Goal: Obtain resource: Download file/media

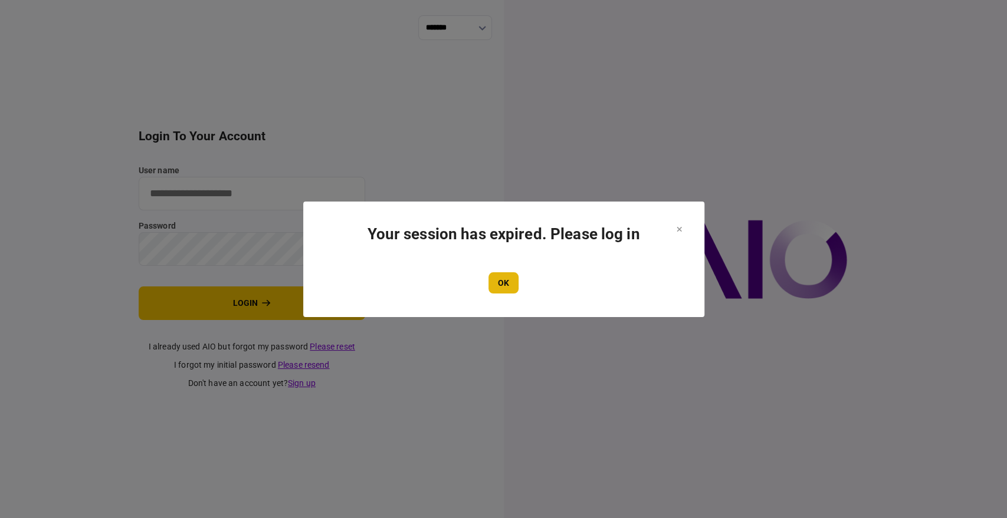
click at [498, 281] on button "OK" at bounding box center [503, 282] width 30 height 21
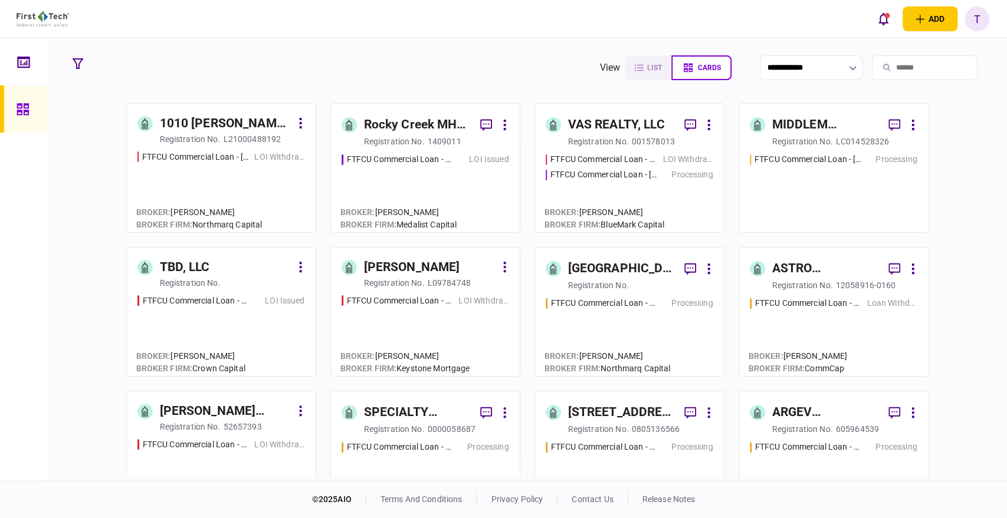
click at [889, 63] on input "search" at bounding box center [925, 67] width 106 height 25
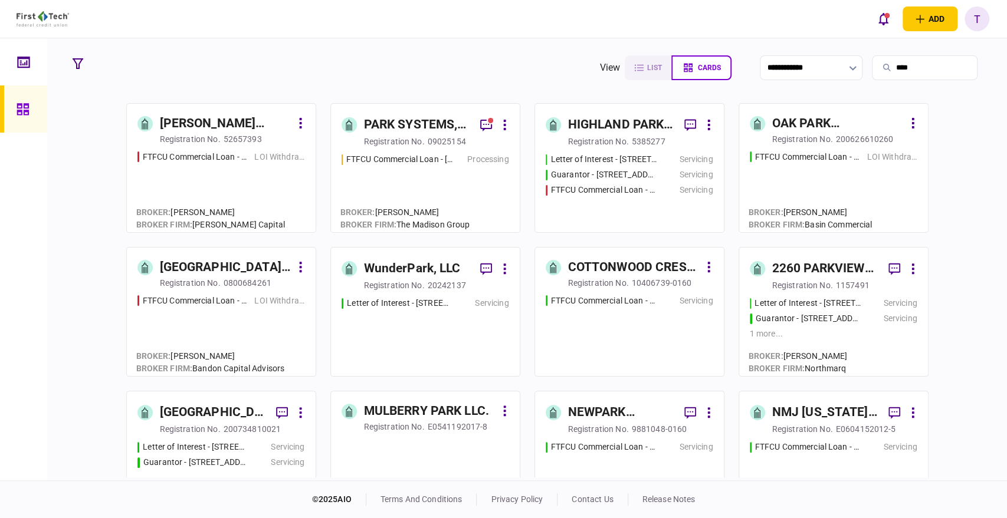
type input "****"
click at [431, 126] on div "PARK SYSTEMS, INC." at bounding box center [417, 125] width 107 height 19
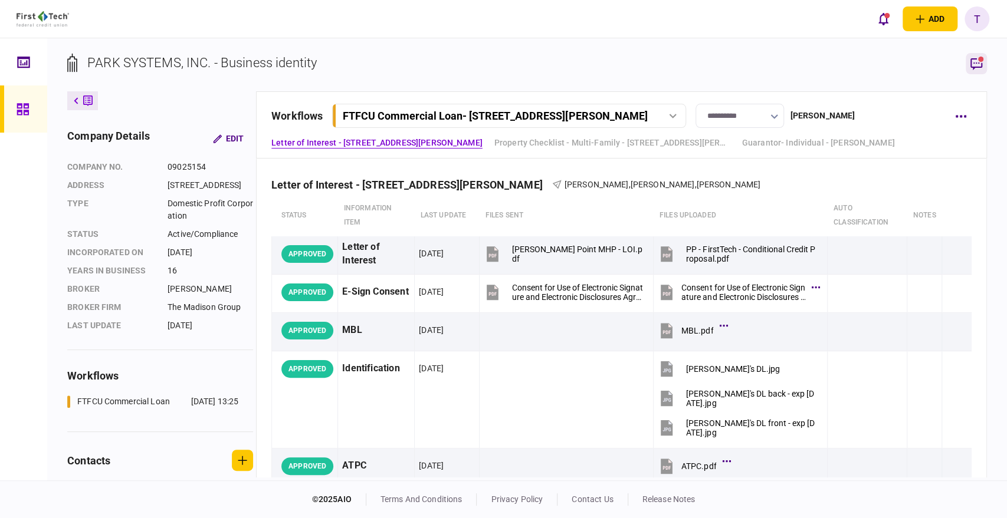
click at [973, 60] on icon "button" at bounding box center [976, 64] width 14 height 14
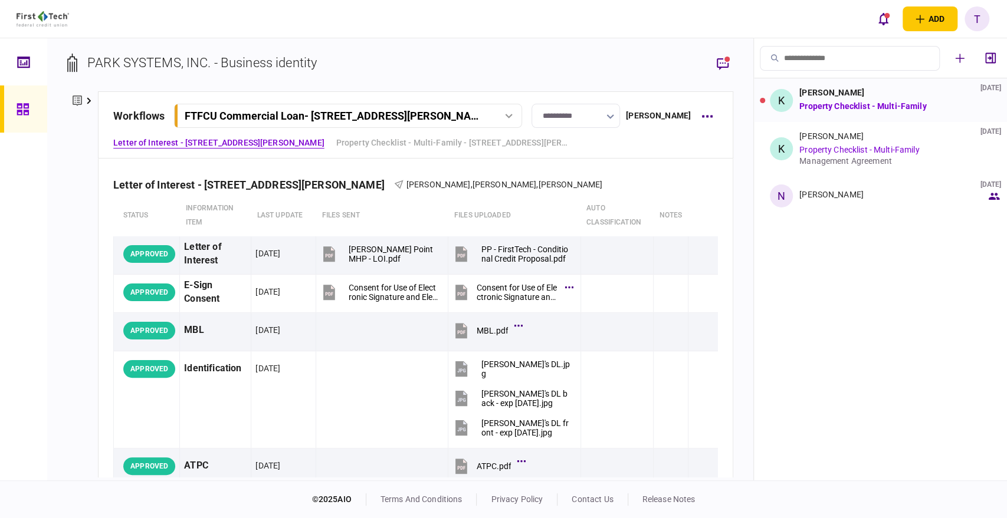
click at [877, 104] on link "Property Checklist - Multi-Family" at bounding box center [862, 105] width 127 height 9
click at [764, 98] on li "K [PERSON_NAME] [DATE] Property Checklist - Multi-Family" at bounding box center [880, 100] width 253 height 44
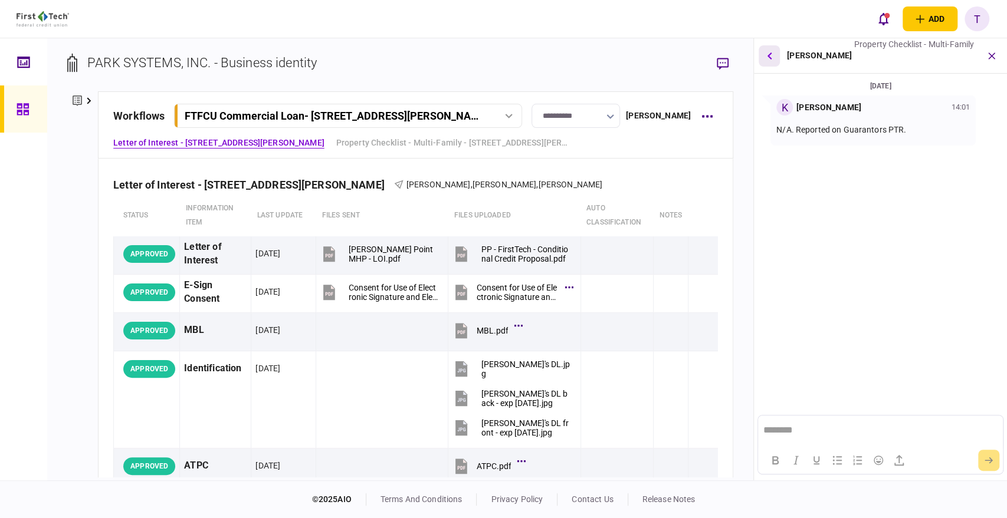
click at [771, 52] on button "button" at bounding box center [768, 55] width 21 height 21
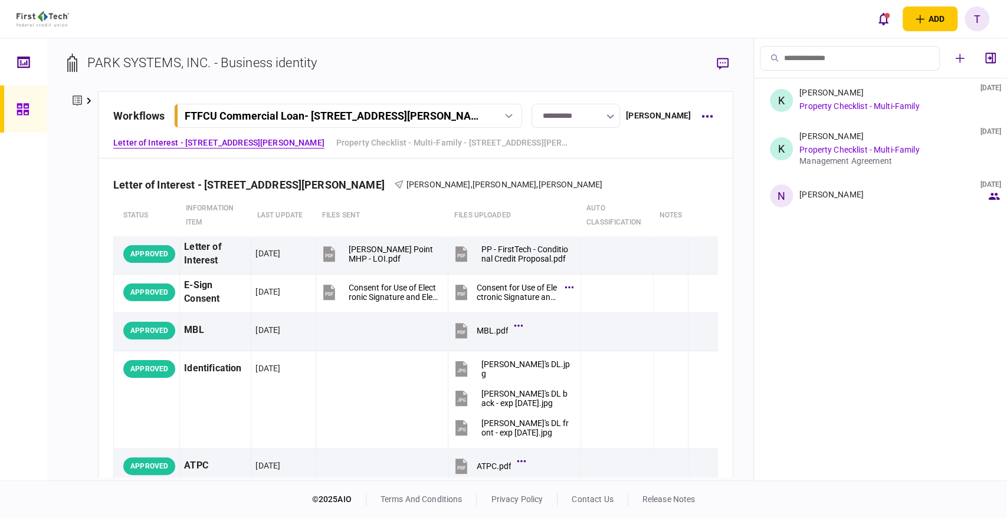
click at [87, 103] on icon at bounding box center [89, 100] width 5 height 7
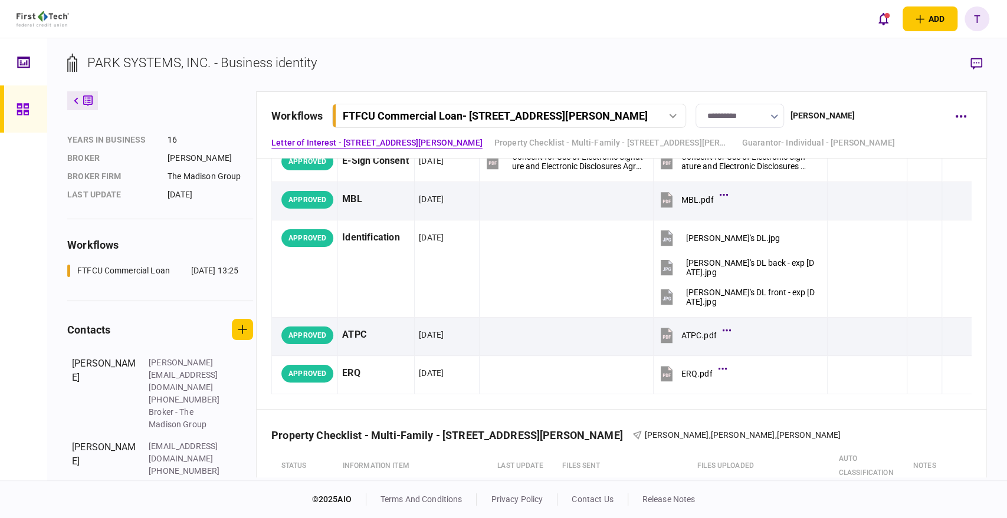
scroll to position [186, 0]
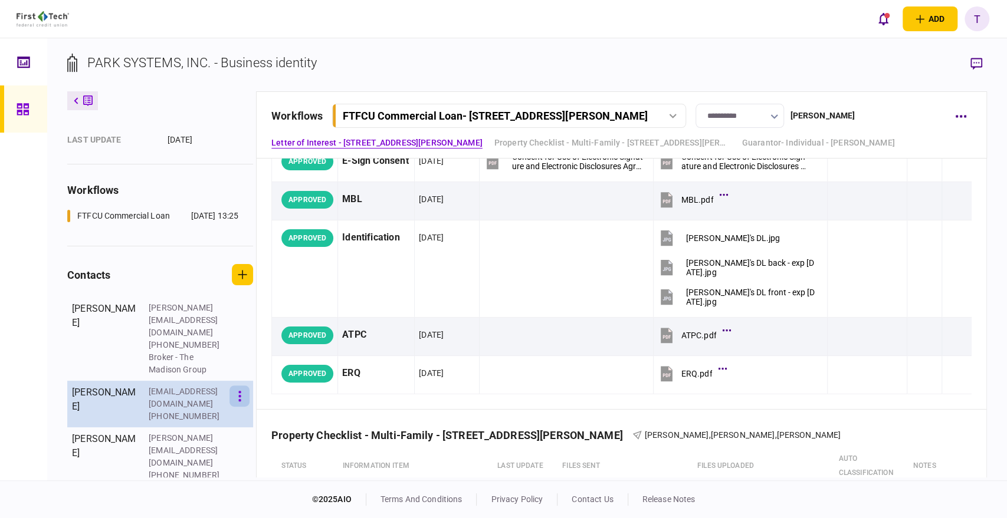
click at [239, 402] on icon "button" at bounding box center [239, 396] width 2 height 11
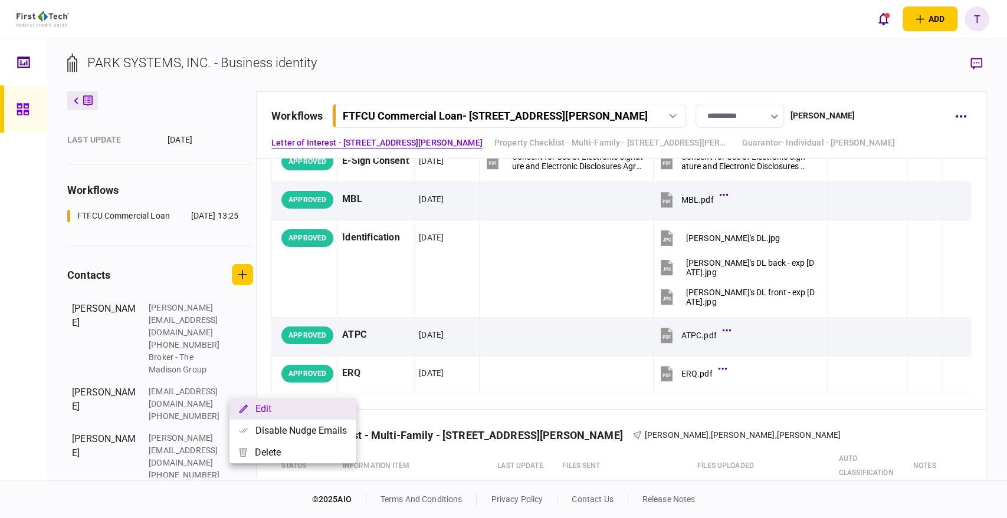
click at [263, 407] on button "Edit" at bounding box center [292, 409] width 127 height 22
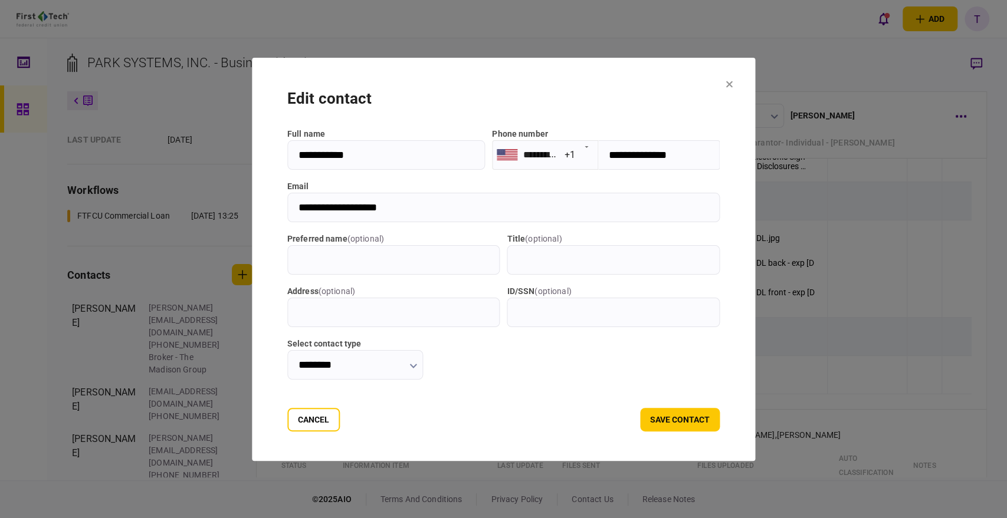
drag, startPoint x: 667, startPoint y: 151, endPoint x: 583, endPoint y: 154, distance: 83.8
click at [598, 154] on input "**********" at bounding box center [658, 154] width 121 height 29
drag, startPoint x: 415, startPoint y: 207, endPoint x: 298, endPoint y: 202, distance: 116.9
click at [298, 202] on input "**********" at bounding box center [503, 207] width 433 height 29
click at [315, 412] on button "Cancel" at bounding box center [313, 420] width 52 height 24
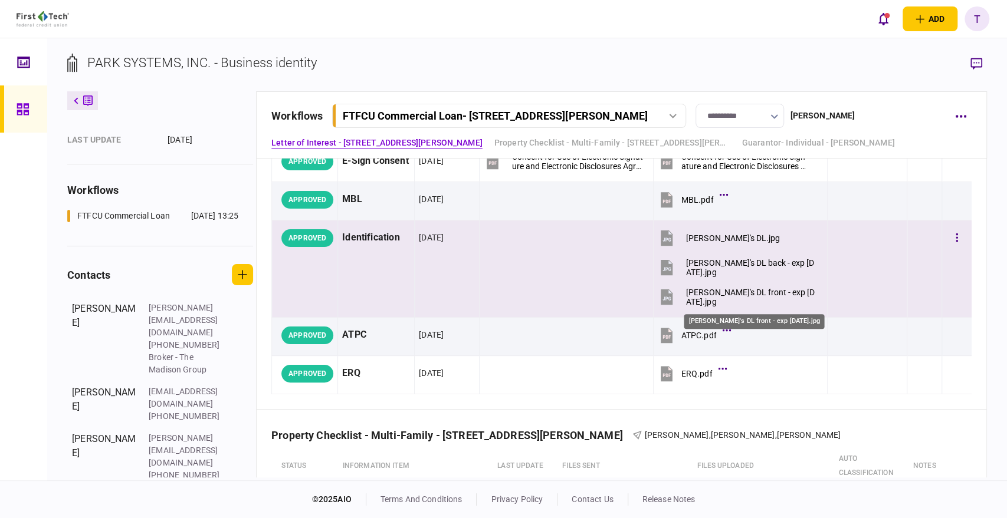
click at [731, 290] on div "[PERSON_NAME]'s DL front - exp [DATE].jpg" at bounding box center [751, 297] width 131 height 19
click at [744, 293] on div "[PERSON_NAME]'s DL front - exp [DATE].jpg" at bounding box center [751, 297] width 131 height 19
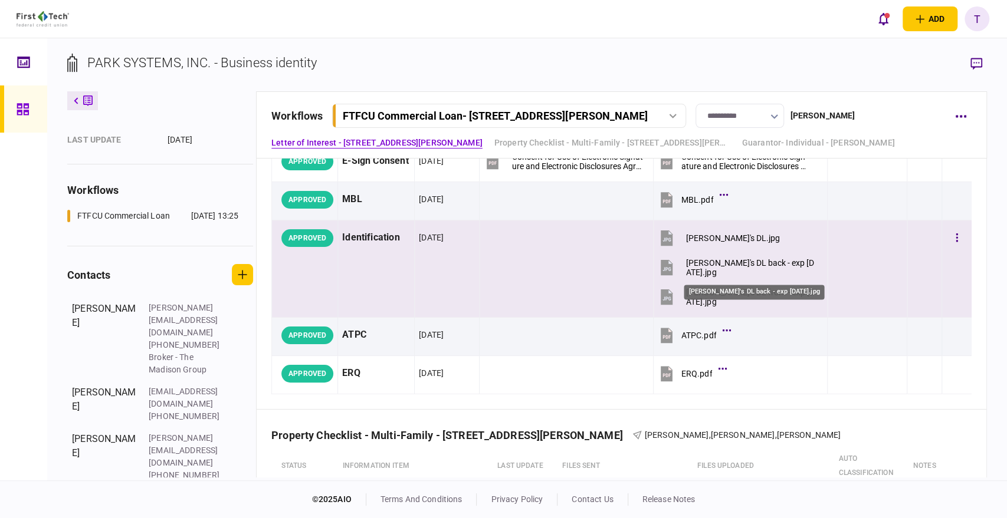
click at [721, 261] on div "[PERSON_NAME]'s DL back - exp [DATE].jpg" at bounding box center [751, 267] width 131 height 19
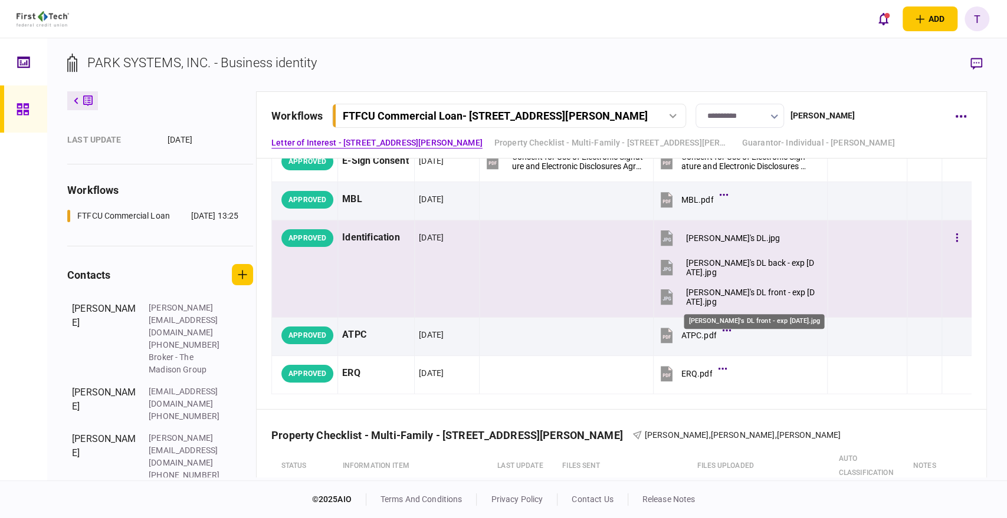
click at [718, 291] on div "[PERSON_NAME]'s DL front - exp [DATE].jpg" at bounding box center [751, 297] width 131 height 19
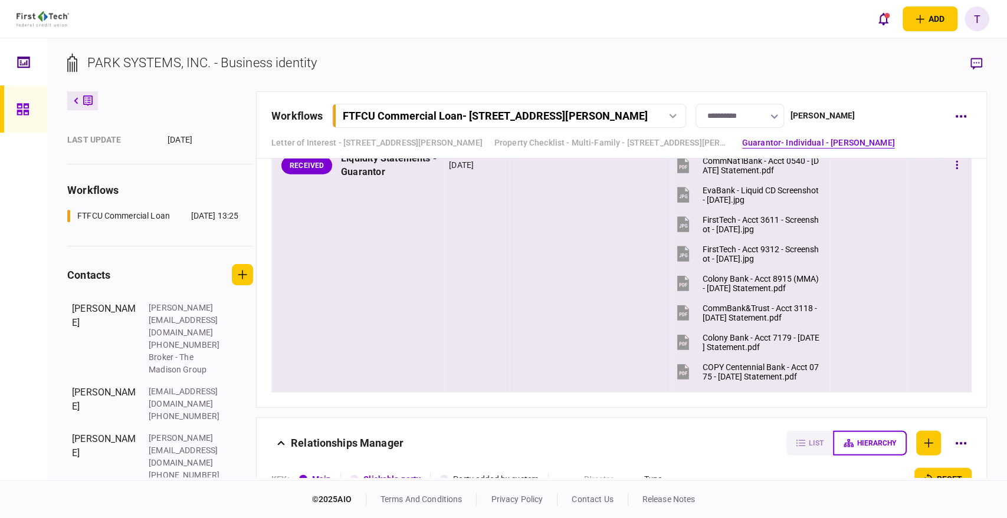
scroll to position [1966, 0]
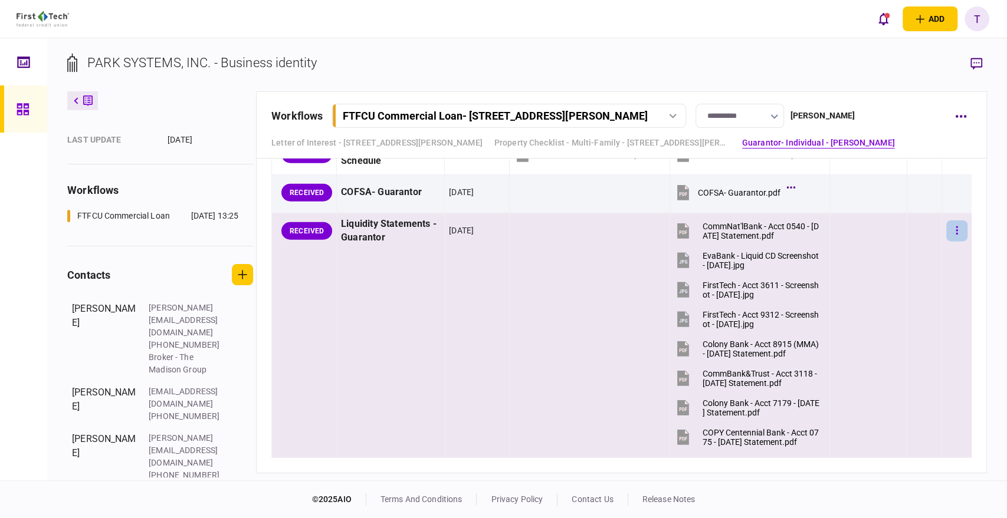
click at [946, 225] on button "button" at bounding box center [956, 231] width 21 height 21
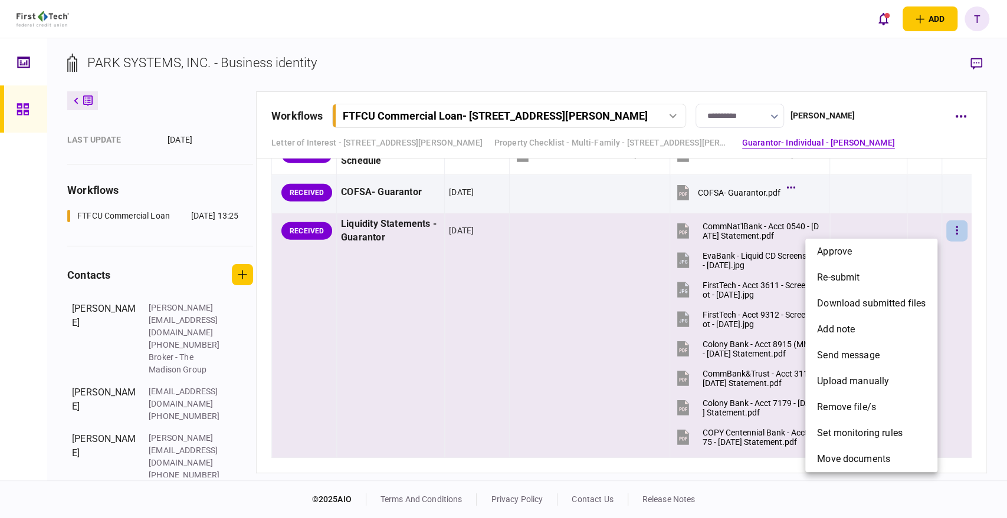
click at [621, 232] on div at bounding box center [503, 259] width 1007 height 518
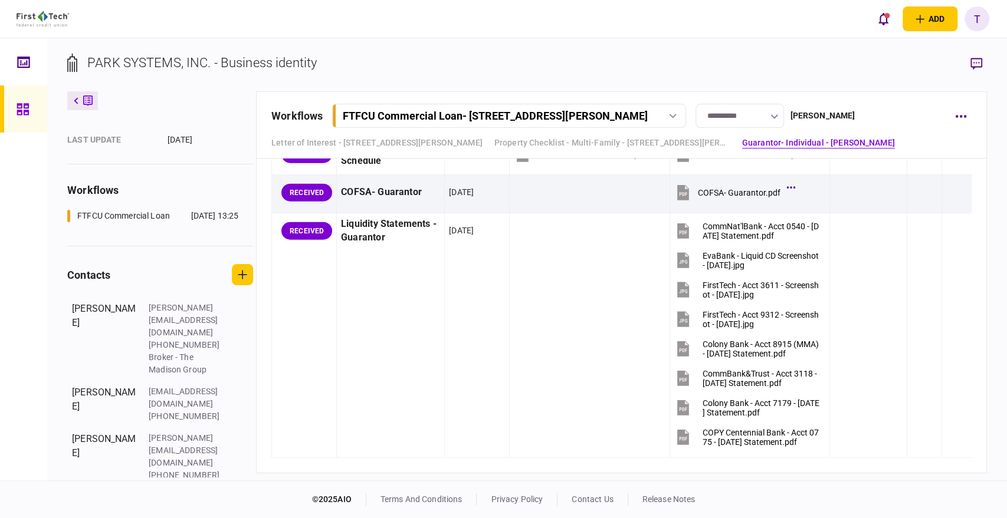
drag, startPoint x: 675, startPoint y: 227, endPoint x: 1170, endPoint y: 77, distance: 517.0
click at [1006, 77] on html "add business identity individual identity T T [PERSON_NAME] [EMAIL_ADDRESS][PER…" at bounding box center [503, 259] width 1007 height 518
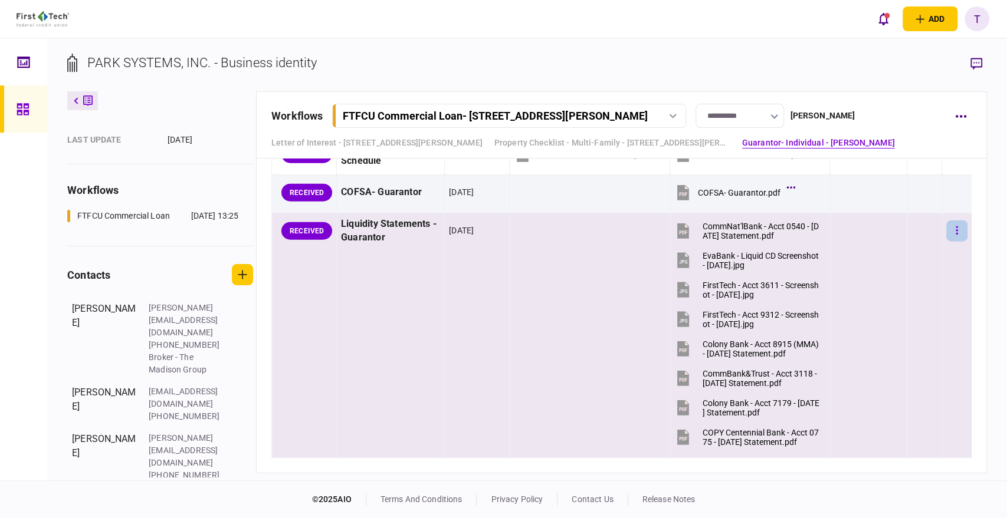
click at [955, 226] on icon "button" at bounding box center [956, 230] width 2 height 8
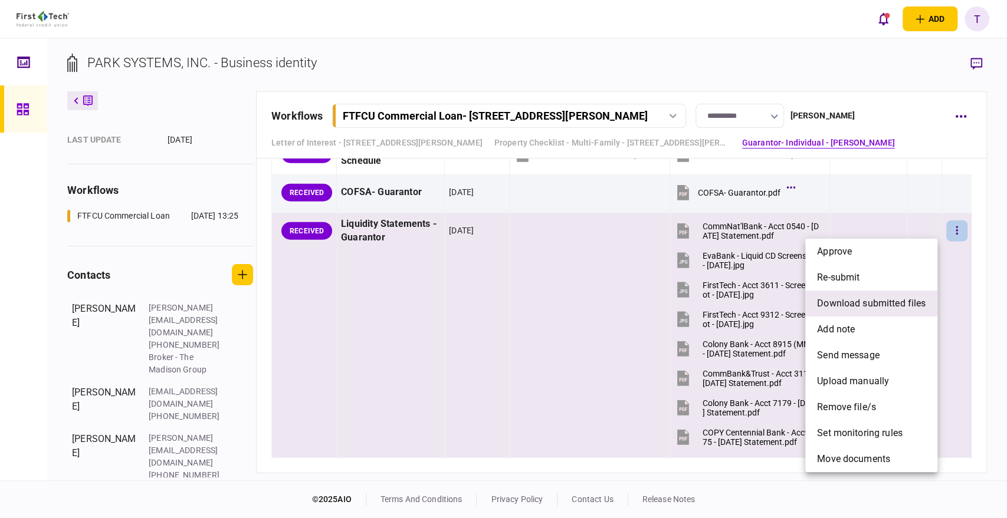
click at [865, 301] on span "download submitted files" at bounding box center [871, 304] width 109 height 14
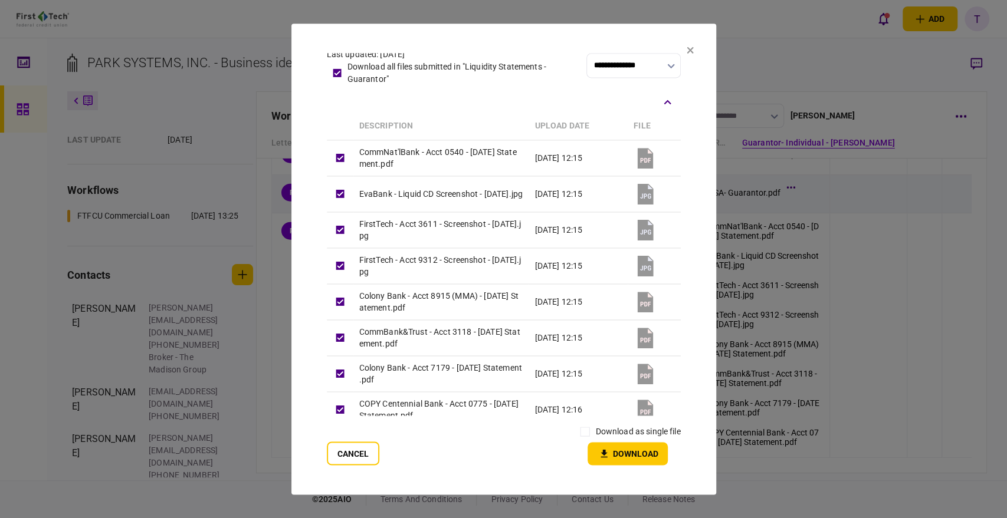
scroll to position [31, 0]
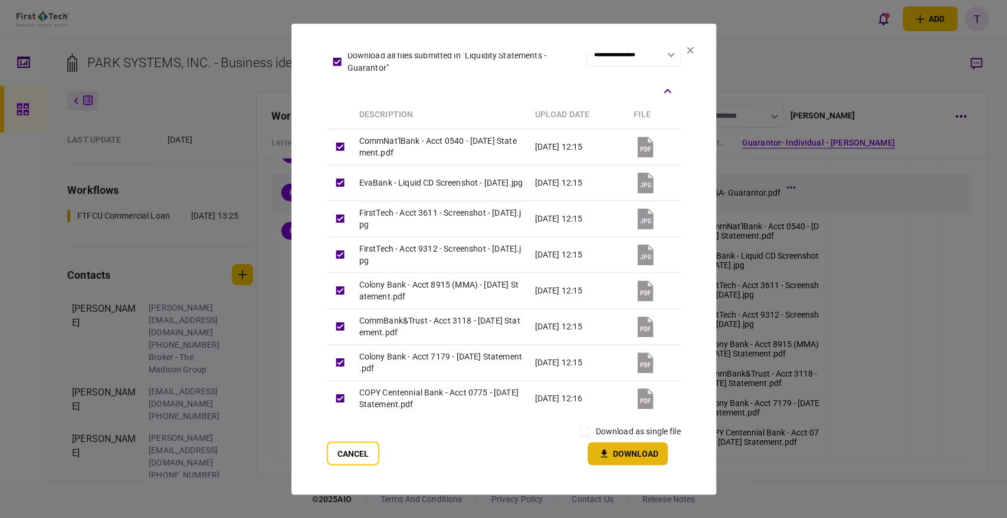
click at [622, 450] on button "Download" at bounding box center [627, 453] width 80 height 23
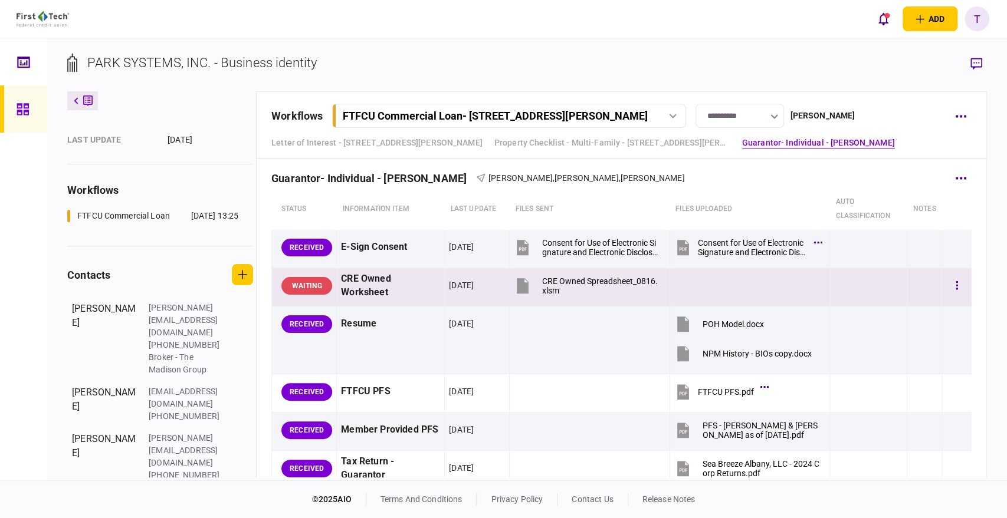
scroll to position [1245, 0]
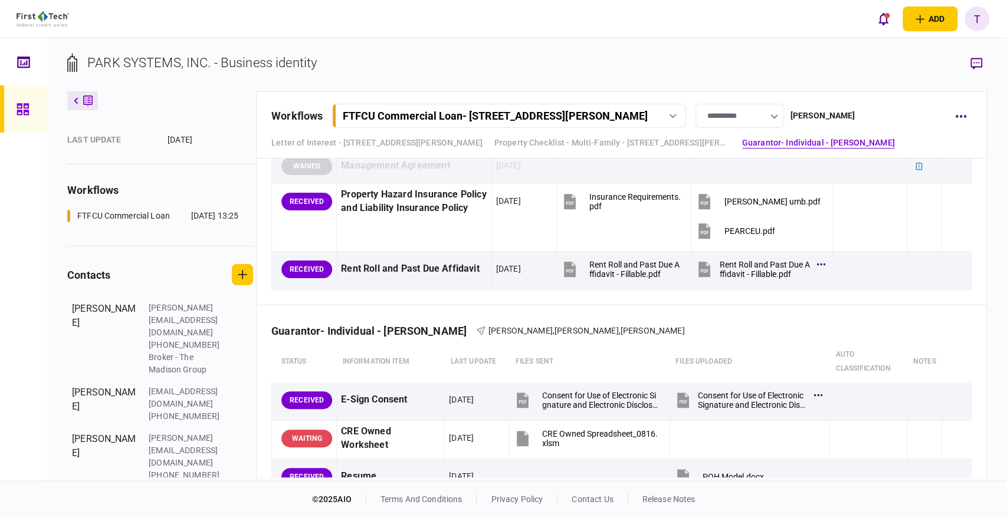
click at [646, 30] on div "add business identity individual identity T T [PERSON_NAME] [EMAIL_ADDRESS][PER…" at bounding box center [503, 19] width 1007 height 38
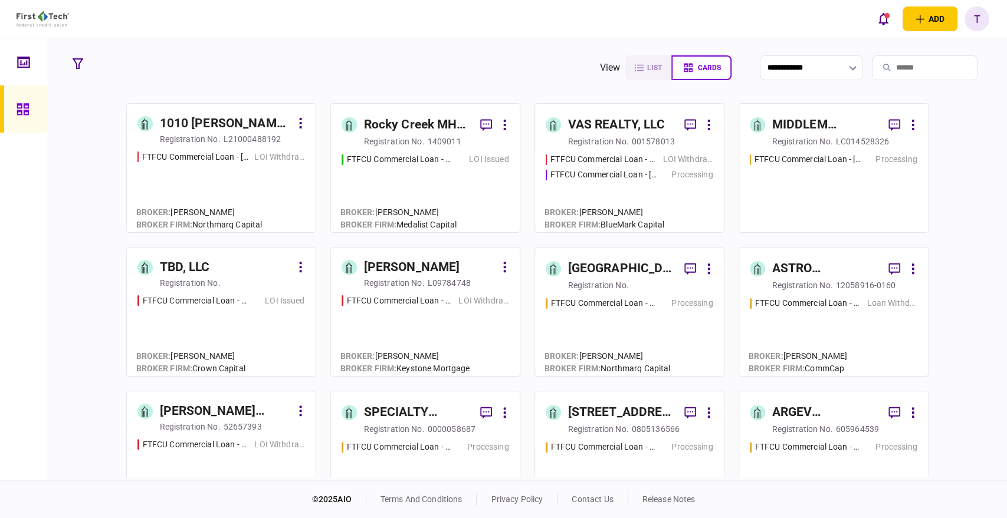
drag, startPoint x: 904, startPoint y: 71, endPoint x: 914, endPoint y: 67, distance: 10.8
click at [904, 70] on input "search" at bounding box center [925, 67] width 106 height 25
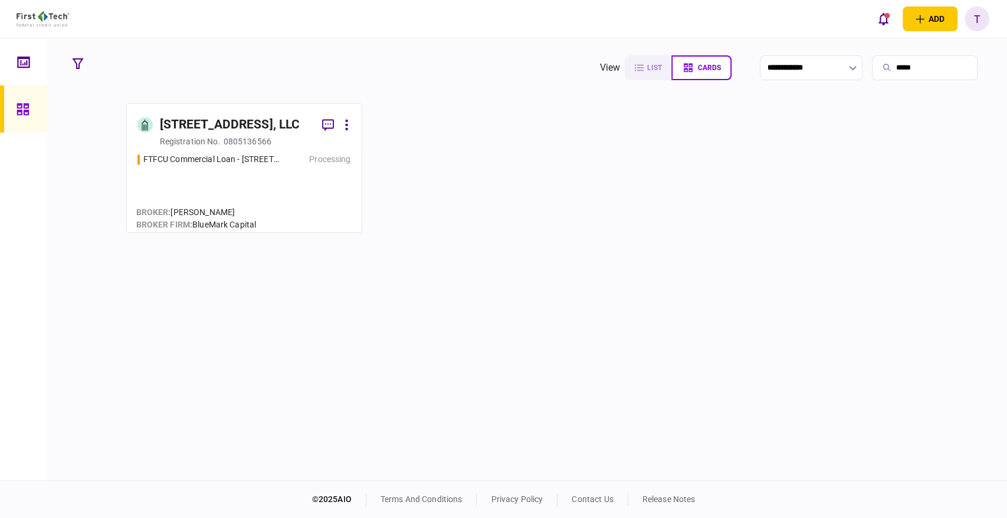
type input "*****"
click at [267, 126] on div "[STREET_ADDRESS], LLC" at bounding box center [230, 125] width 140 height 19
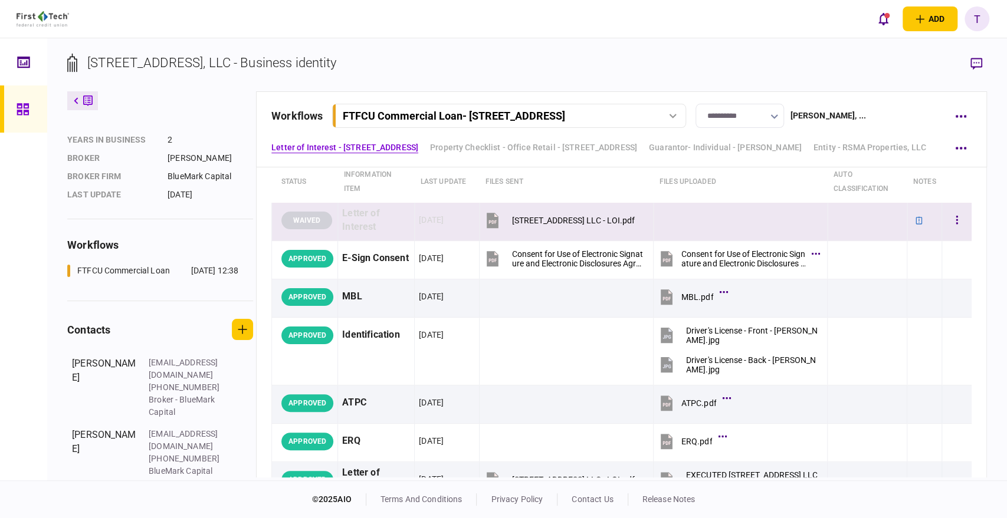
scroll to position [65, 0]
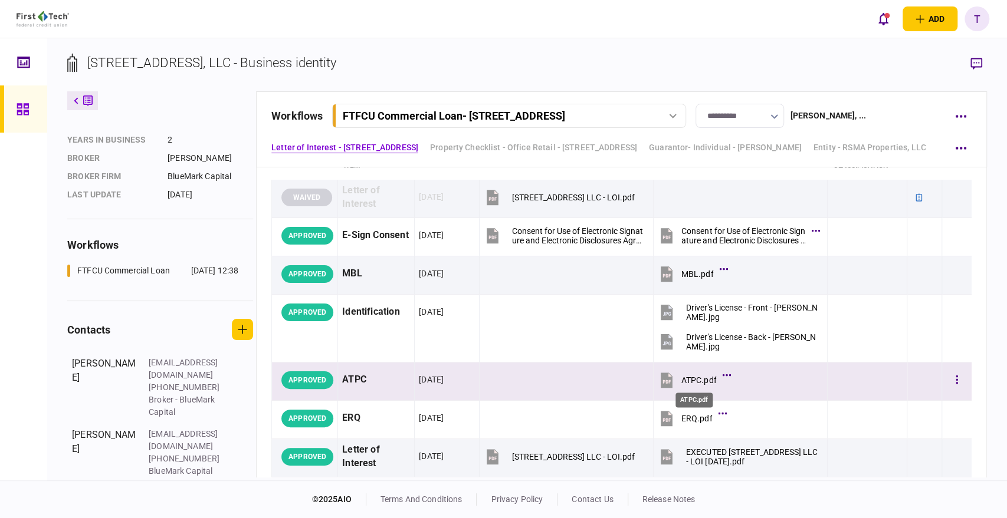
click at [693, 378] on div "ATPC.pdf" at bounding box center [698, 380] width 35 height 9
